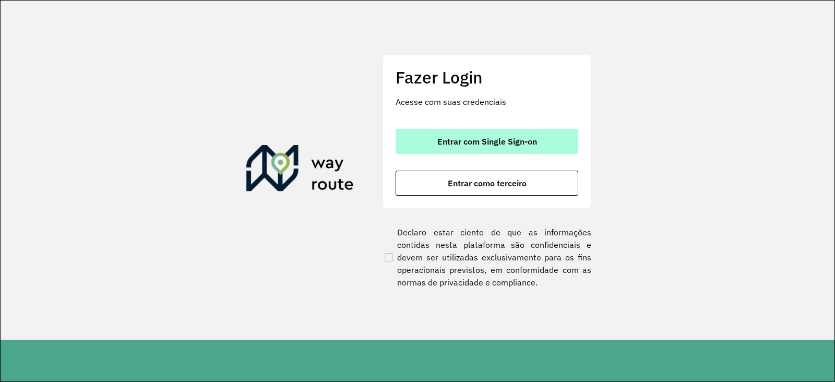
click at [453, 142] on span "Entrar com Single Sign-on" at bounding box center [487, 141] width 100 height 8
